Goal: Task Accomplishment & Management: Manage account settings

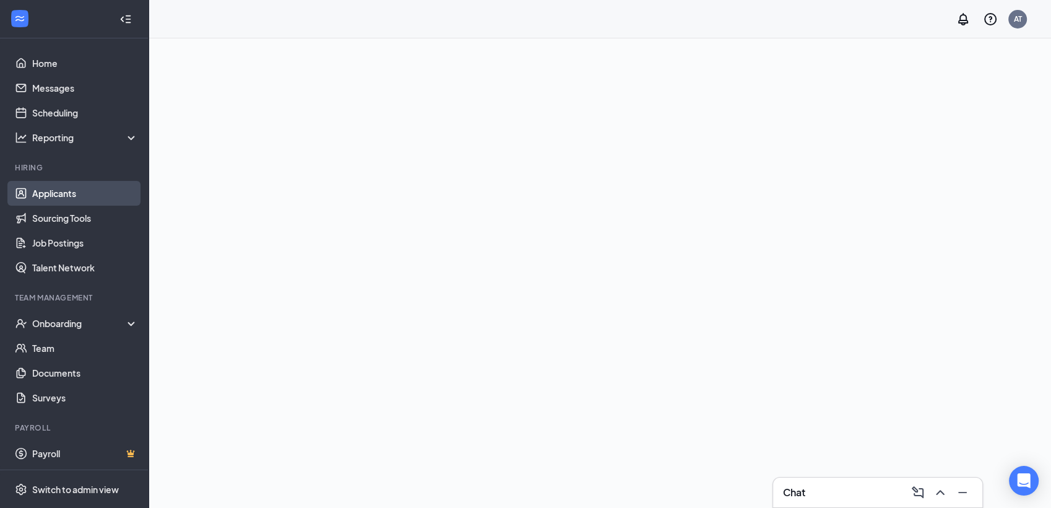
click at [74, 199] on link "Applicants" at bounding box center [85, 193] width 106 height 25
click at [95, 189] on link "Applicants" at bounding box center [85, 193] width 106 height 25
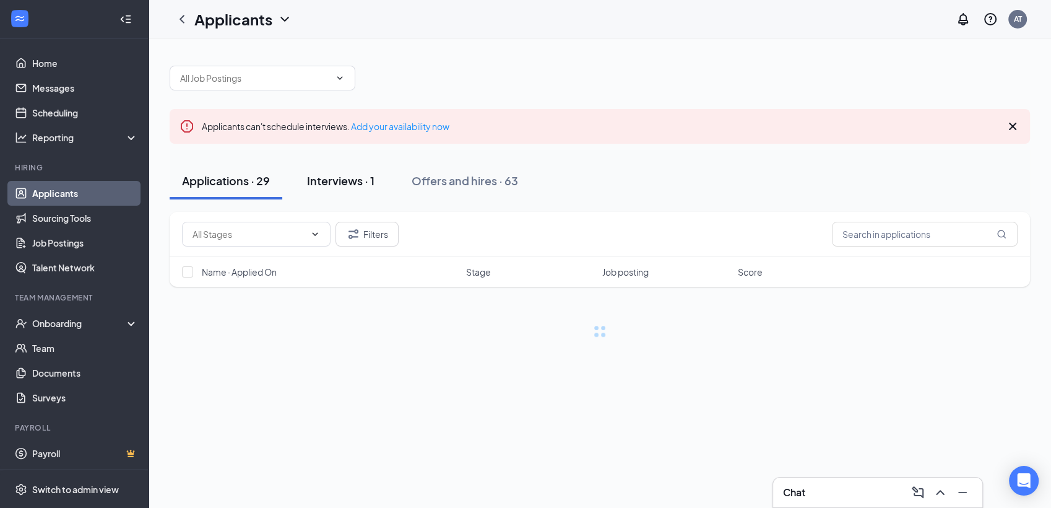
click at [343, 180] on div "Interviews · 1" at bounding box center [340, 180] width 67 height 15
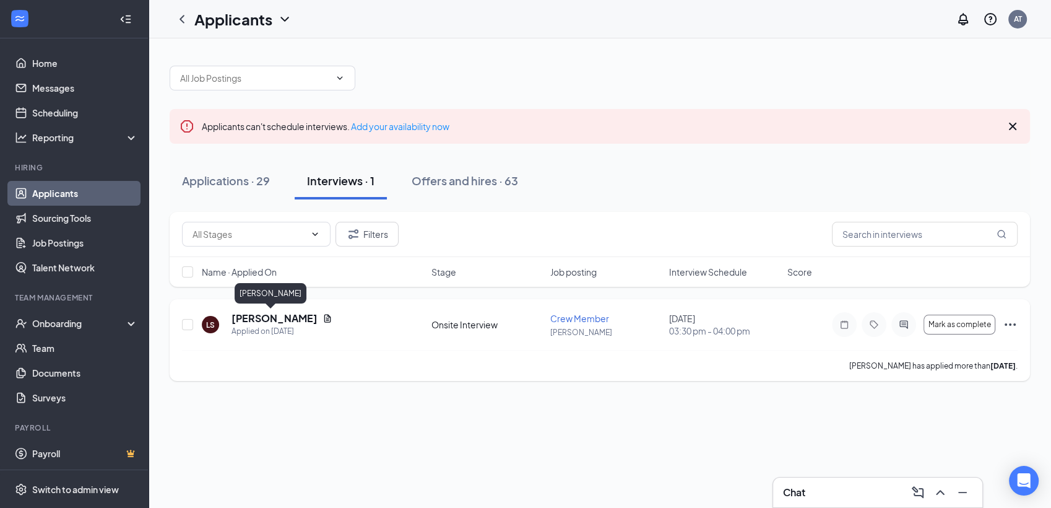
click at [243, 319] on h5 "[PERSON_NAME]" at bounding box center [275, 318] width 86 height 14
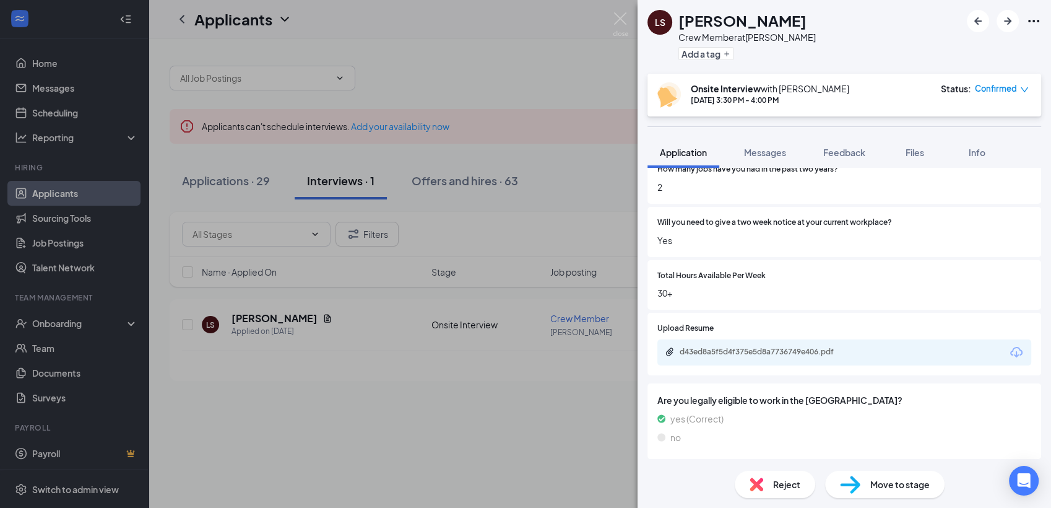
scroll to position [960, 0]
click at [796, 352] on div "d43ed8a5f5d4f375e5d8a7736749e406.pdf" at bounding box center [766, 351] width 173 height 10
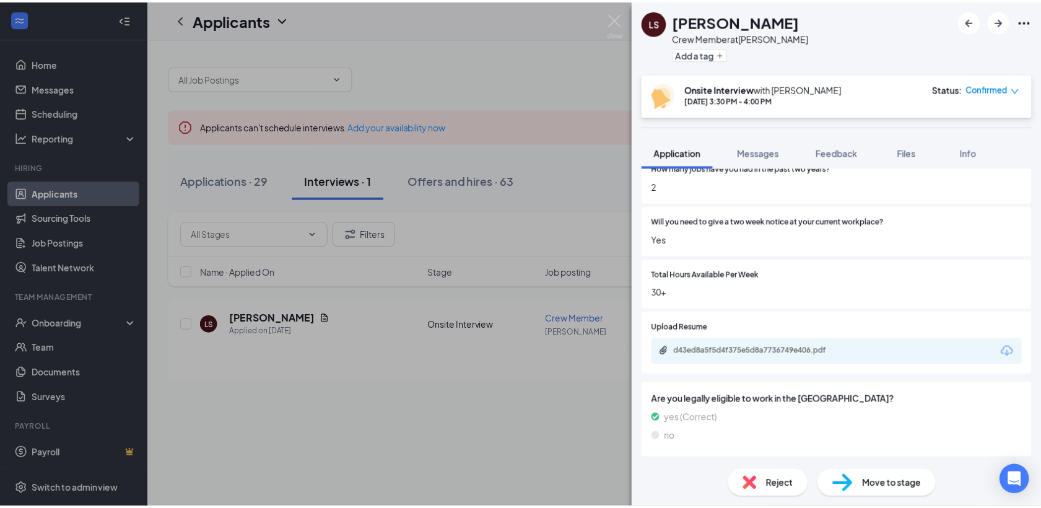
scroll to position [955, 0]
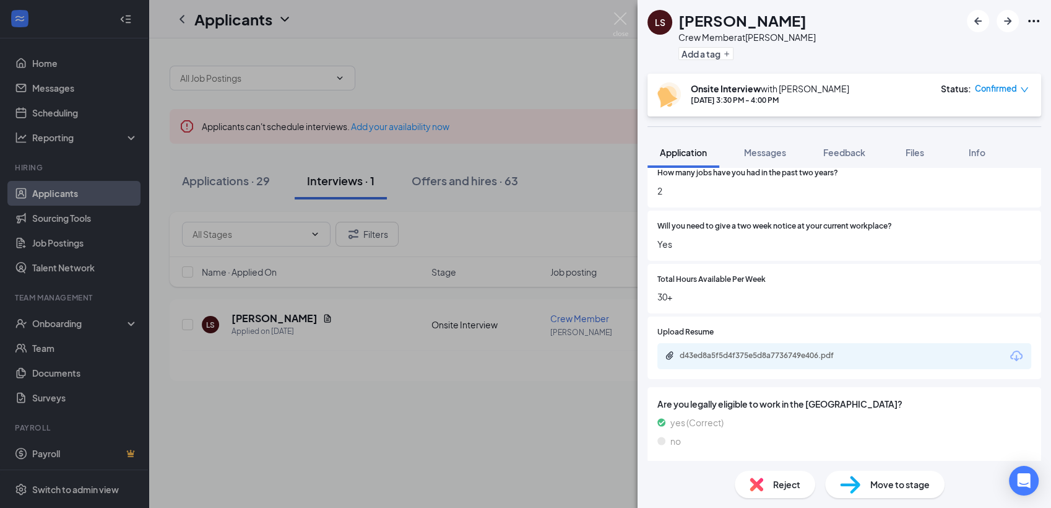
click at [490, 97] on div "LS [PERSON_NAME] Crew Member at [PERSON_NAME] Add a tag Onsite Interview with […" at bounding box center [525, 254] width 1051 height 508
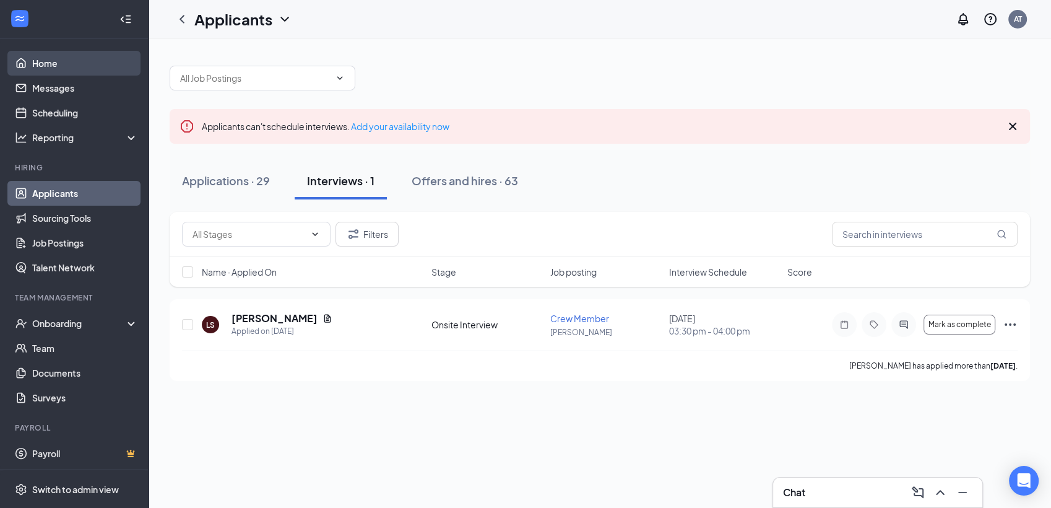
click at [45, 56] on link "Home" at bounding box center [85, 63] width 106 height 25
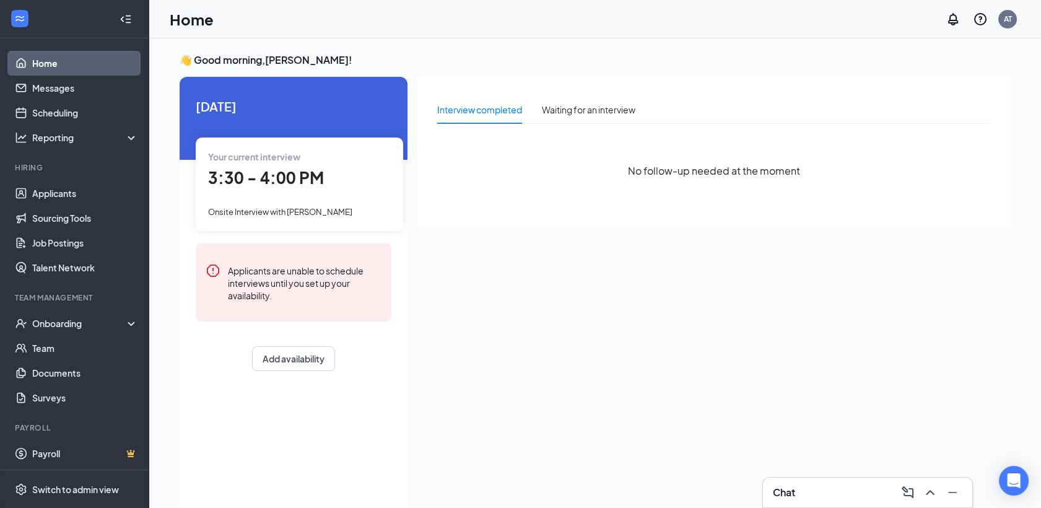
click at [95, 61] on link "Home" at bounding box center [85, 63] width 106 height 25
click at [42, 194] on link "Applicants" at bounding box center [85, 193] width 106 height 25
